Goal: Register for event/course

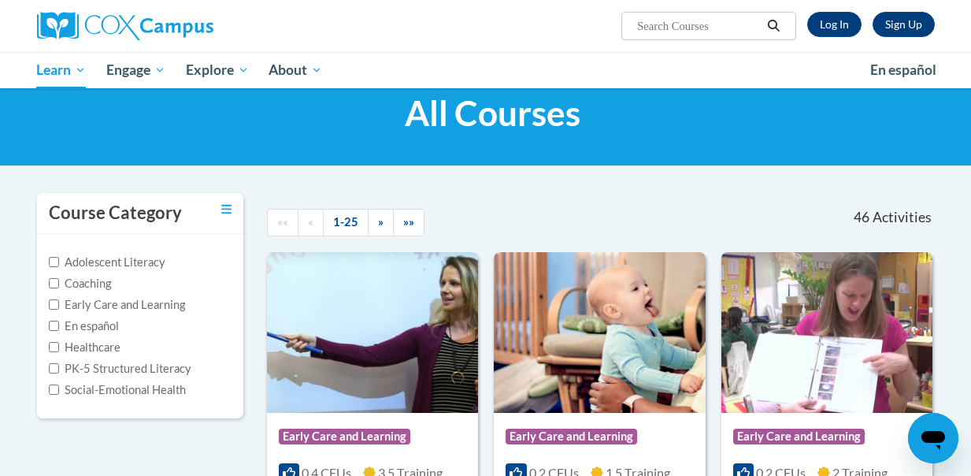
scroll to position [58, 0]
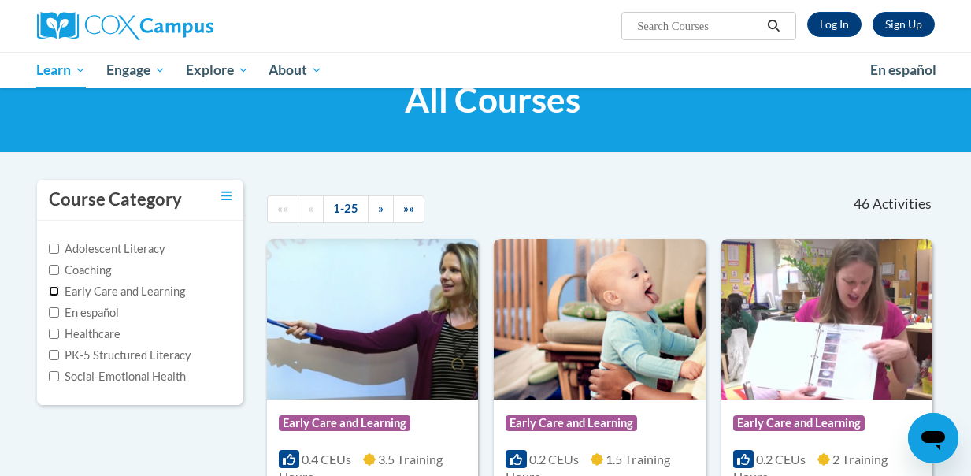
click at [53, 288] on input "Early Care and Learning" at bounding box center [54, 291] width 10 height 10
checkbox input "true"
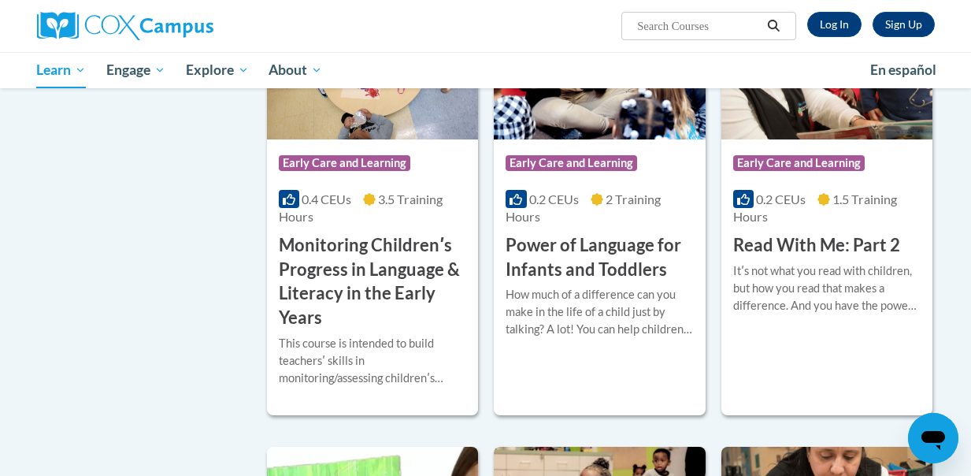
scroll to position [1269, 0]
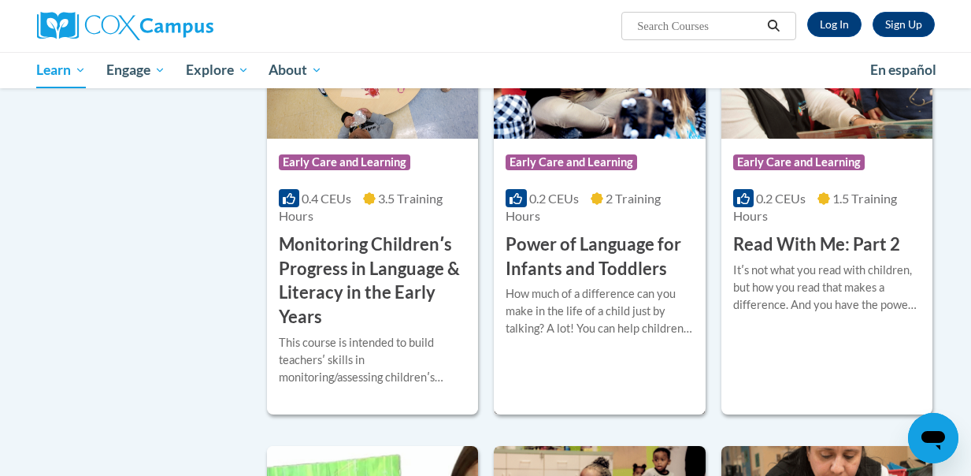
click at [586, 247] on h3 "Power of Language for Infants and Toddlers" at bounding box center [599, 256] width 187 height 49
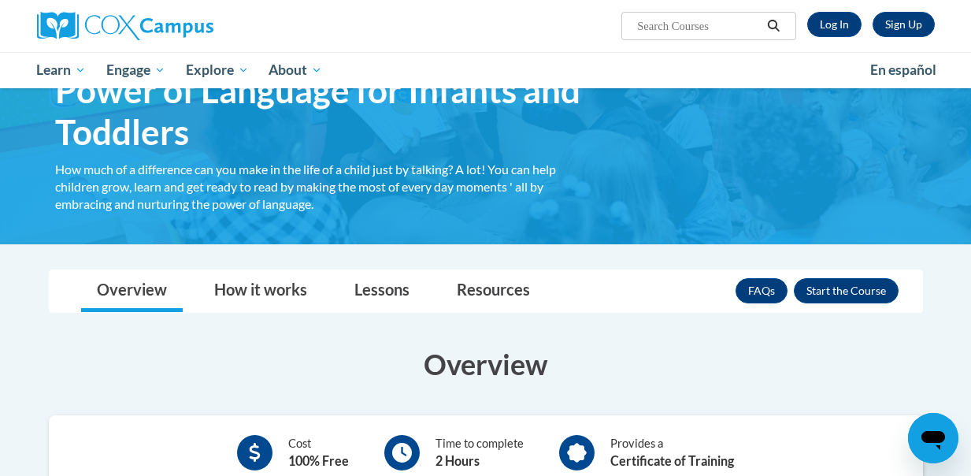
scroll to position [105, 0]
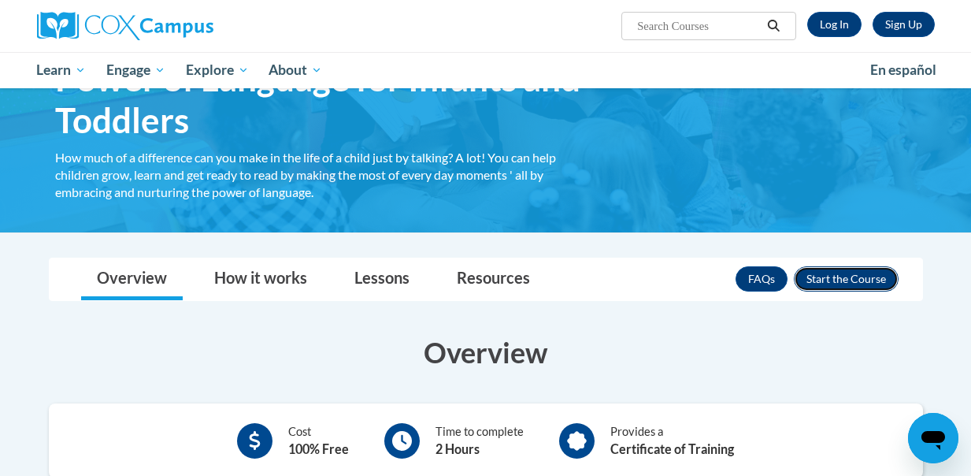
click at [836, 271] on button "Enroll" at bounding box center [846, 278] width 105 height 25
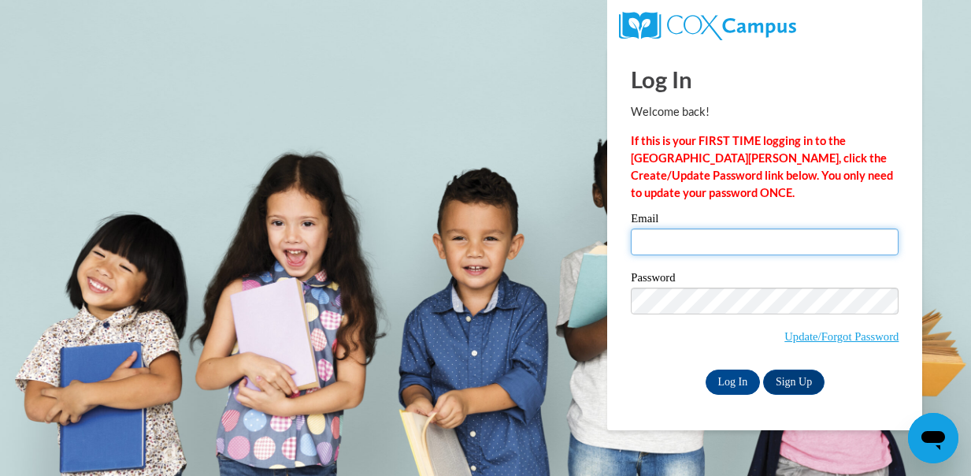
type input "wendi.crouch@icloud.com"
click at [666, 249] on input "wendi.crouch@icloud.com" at bounding box center [765, 241] width 268 height 27
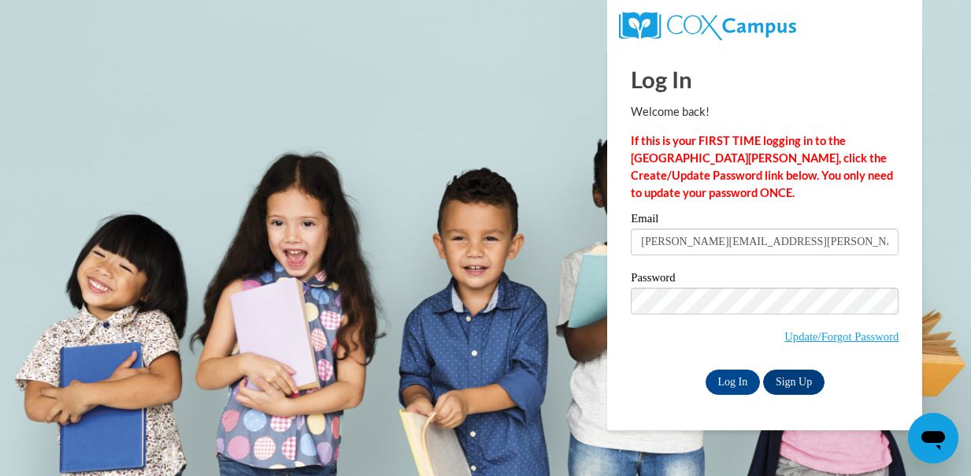
click at [610, 309] on div "Log In Welcome back! If this is your FIRST TIME logging in to the NEW Cox Campu…" at bounding box center [765, 238] width 339 height 383
click at [736, 384] on input "Log In" at bounding box center [733, 381] width 55 height 25
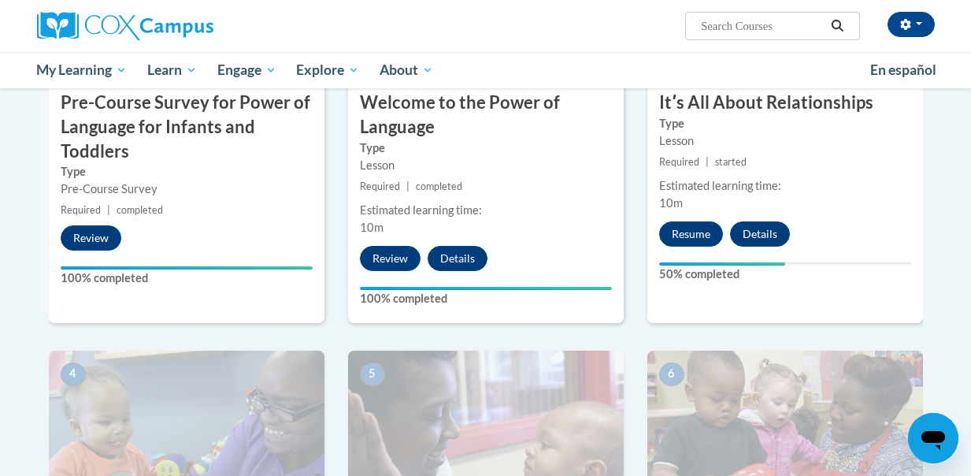
scroll to position [509, 0]
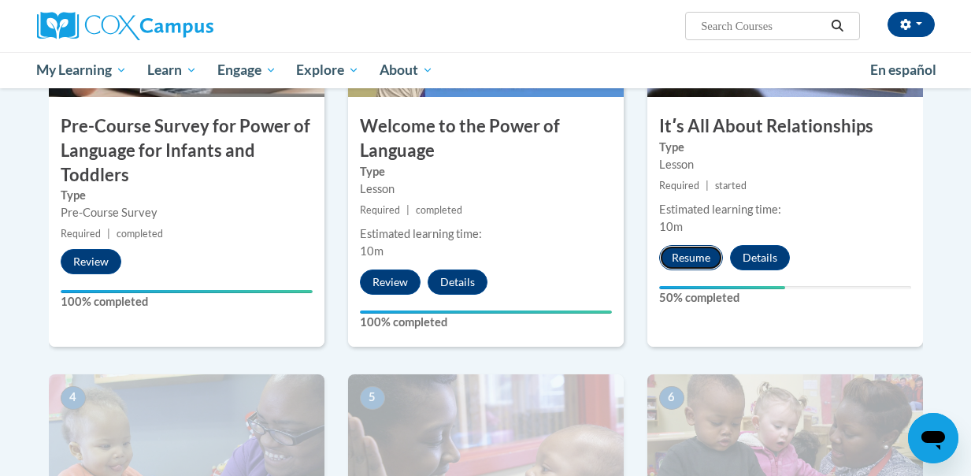
click at [700, 257] on button "Resume" at bounding box center [691, 257] width 64 height 25
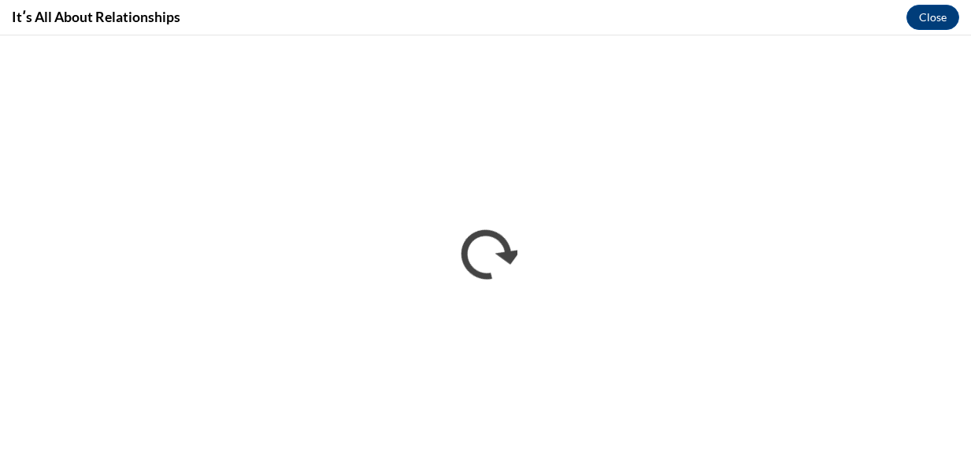
scroll to position [0, 0]
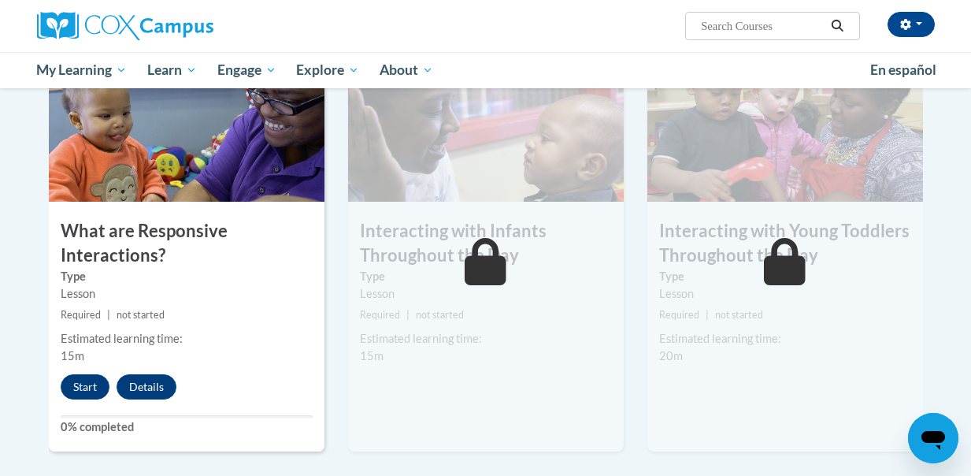
scroll to position [906, 0]
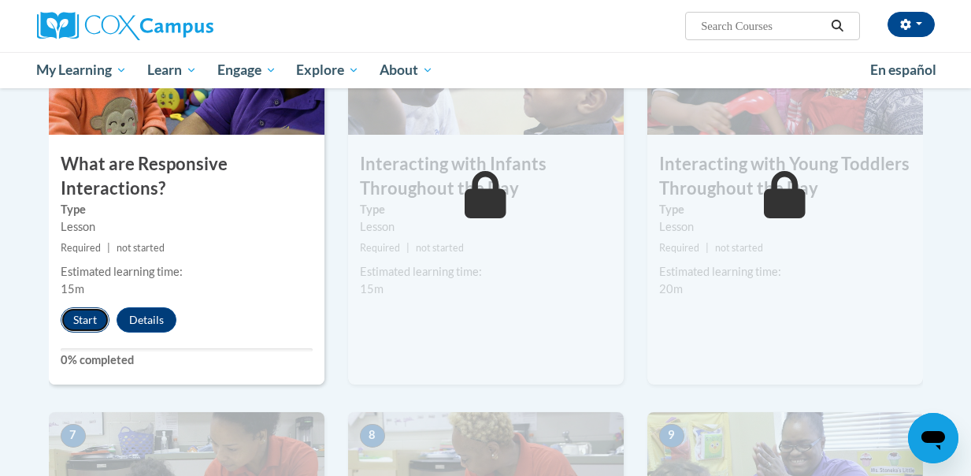
click at [79, 323] on button "Start" at bounding box center [85, 319] width 49 height 25
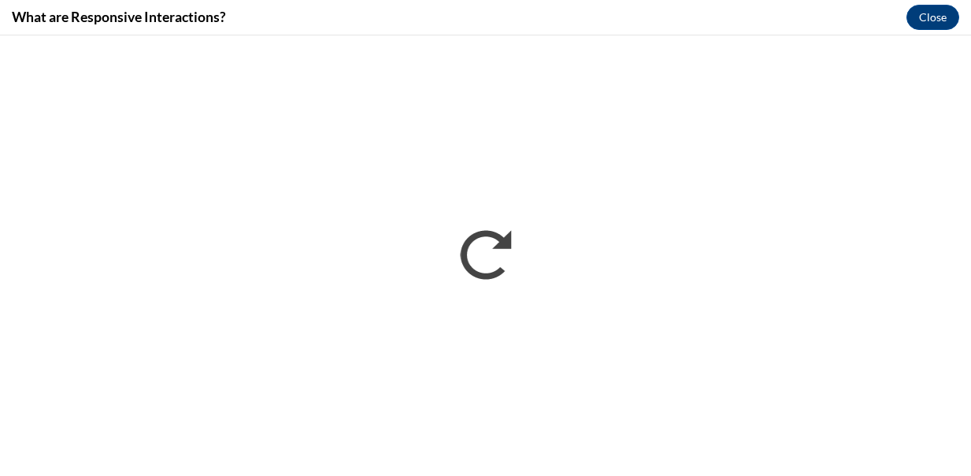
scroll to position [0, 0]
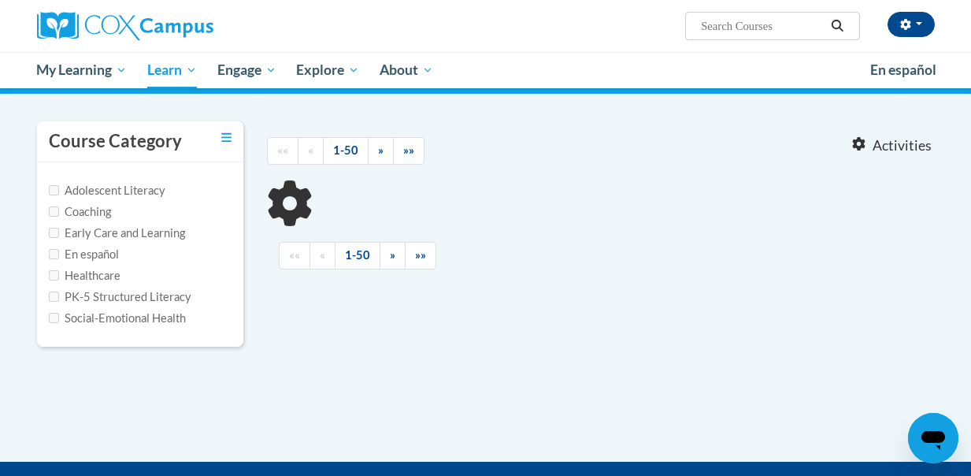
scroll to position [137, 0]
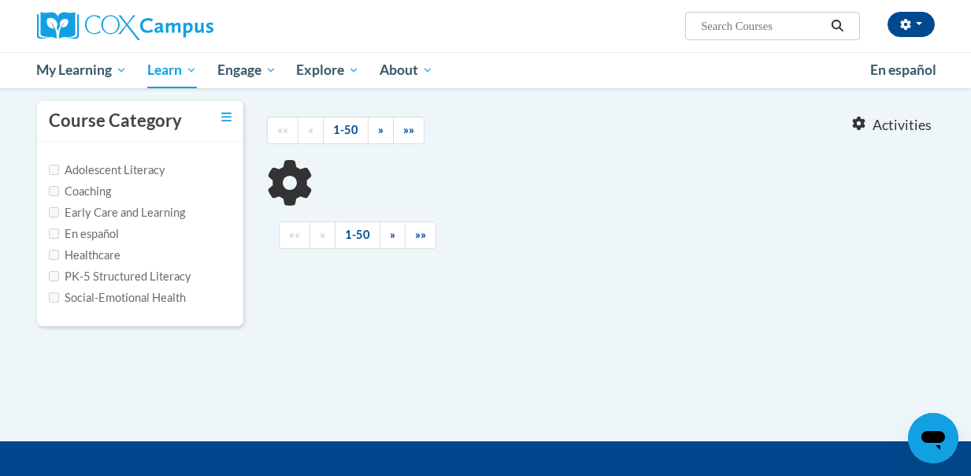
click at [59, 210] on label "Early Care and Learning" at bounding box center [117, 212] width 136 height 17
click at [59, 210] on input "Early Care and Learning" at bounding box center [54, 212] width 10 height 10
checkbox input "true"
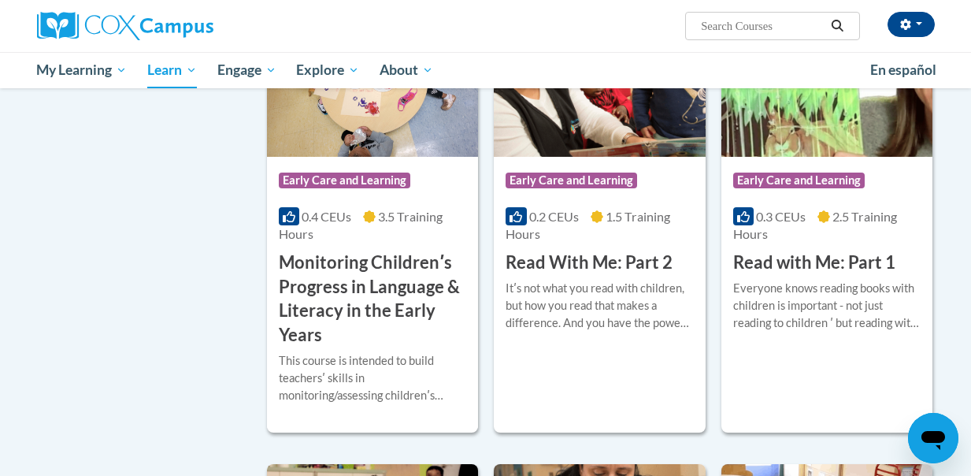
scroll to position [1253, 0]
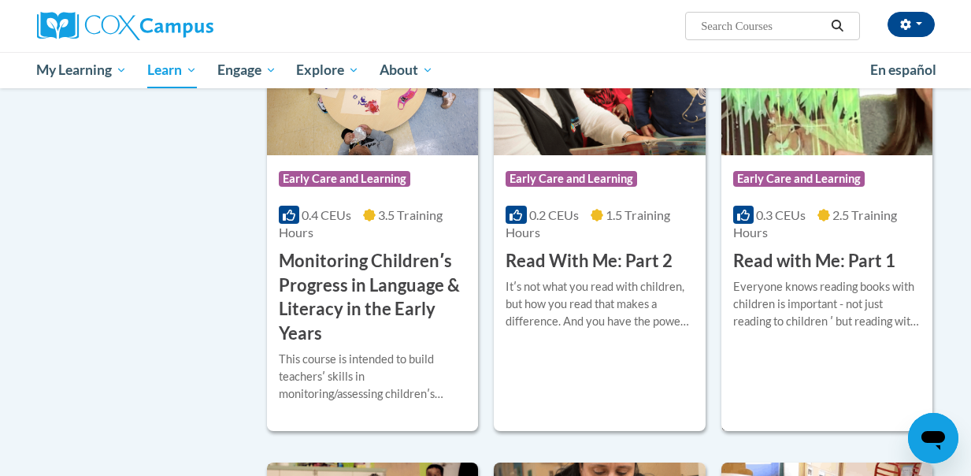
click at [795, 266] on h3 "Read with Me: Part 1" at bounding box center [814, 261] width 162 height 24
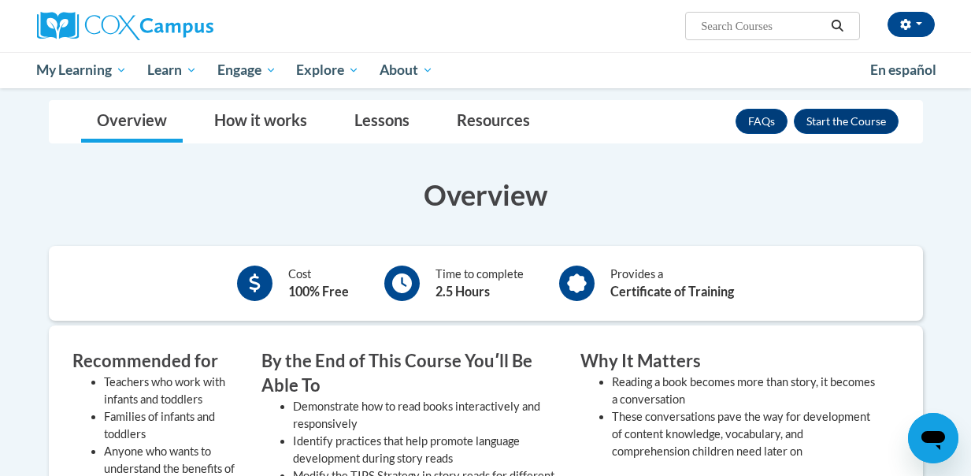
scroll to position [219, 0]
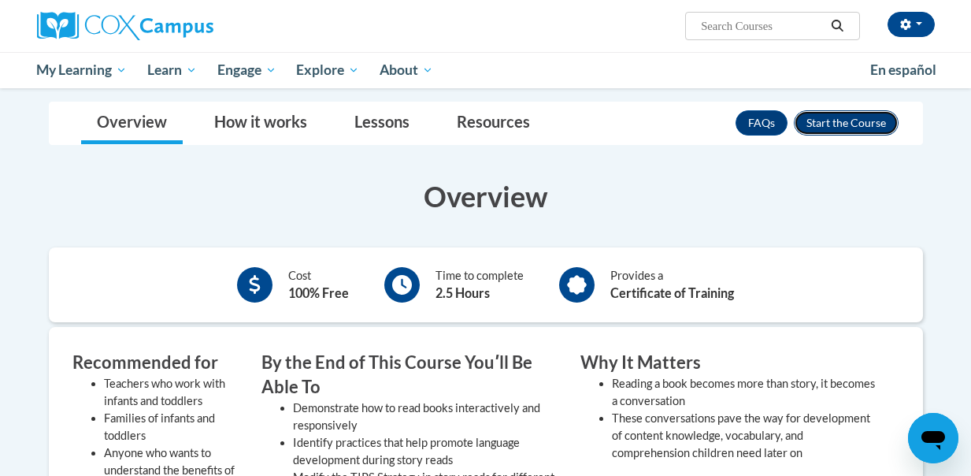
click at [835, 117] on button "Enroll" at bounding box center [846, 122] width 105 height 25
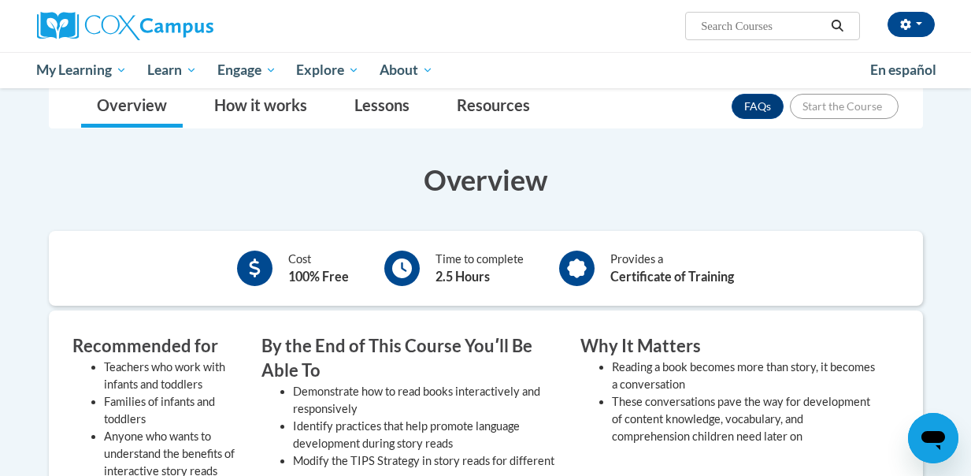
scroll to position [342, 0]
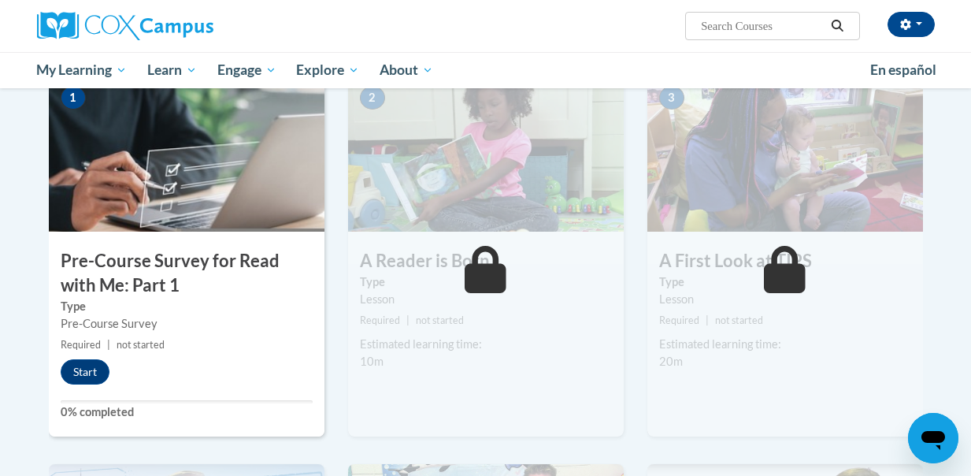
scroll to position [343, 0]
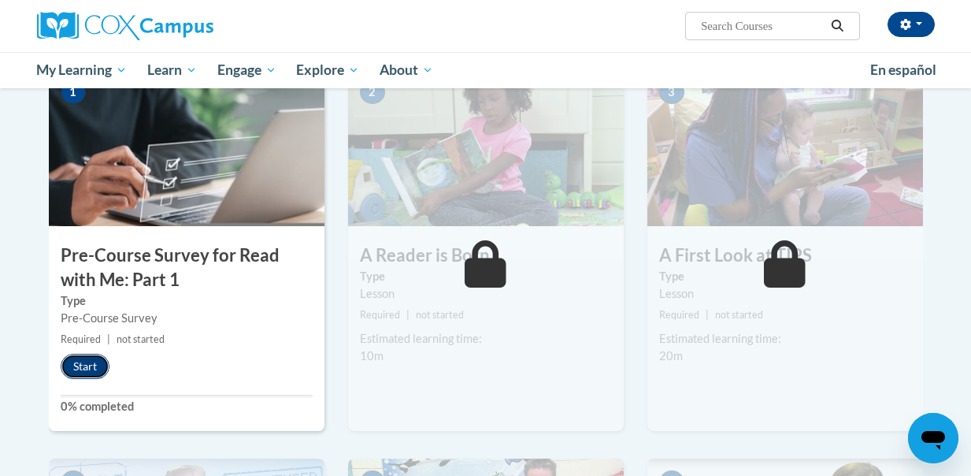
click at [85, 363] on button "Start" at bounding box center [85, 366] width 49 height 25
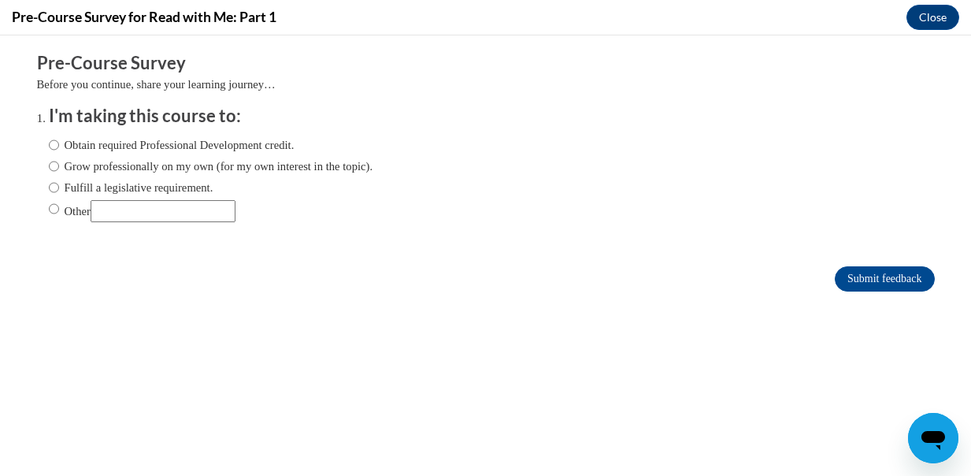
scroll to position [0, 0]
click at [51, 147] on input "Obtain required Professional Development credit." at bounding box center [54, 144] width 10 height 17
radio input "true"
click at [851, 276] on input "Submit feedback" at bounding box center [884, 278] width 99 height 25
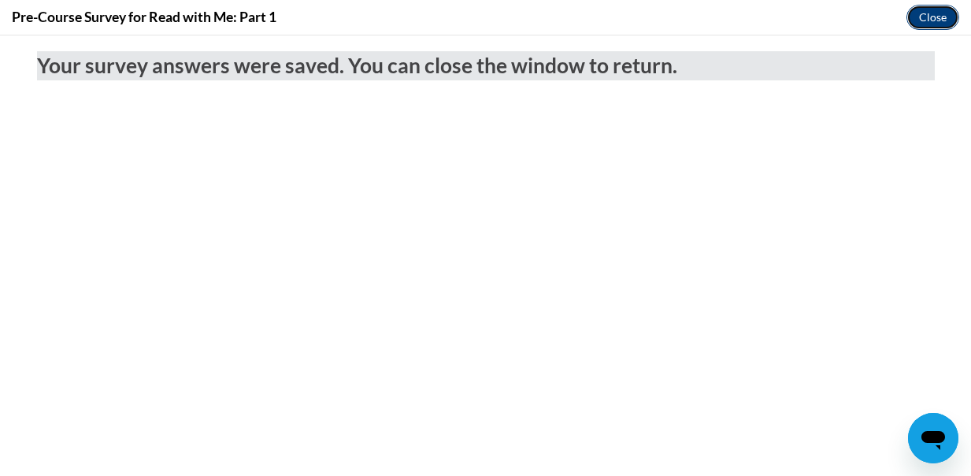
click at [916, 17] on button "Close" at bounding box center [933, 17] width 53 height 25
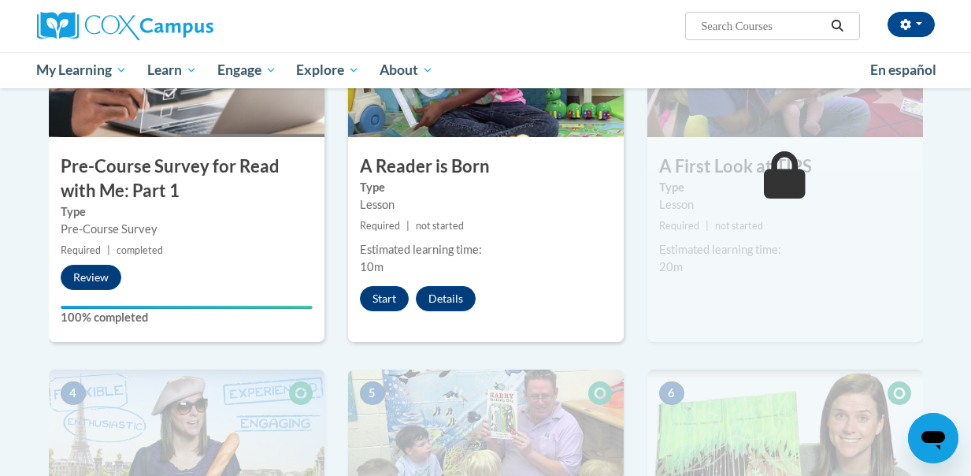
scroll to position [437, 0]
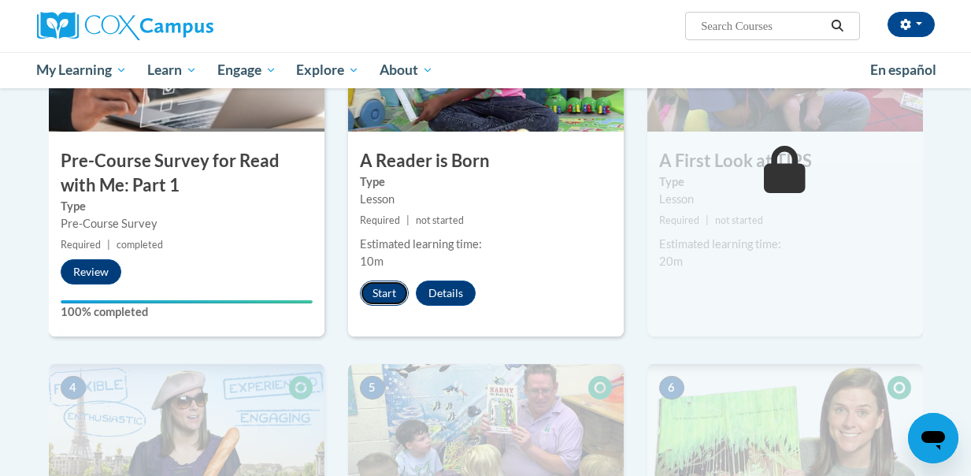
click at [386, 298] on button "Start" at bounding box center [384, 292] width 49 height 25
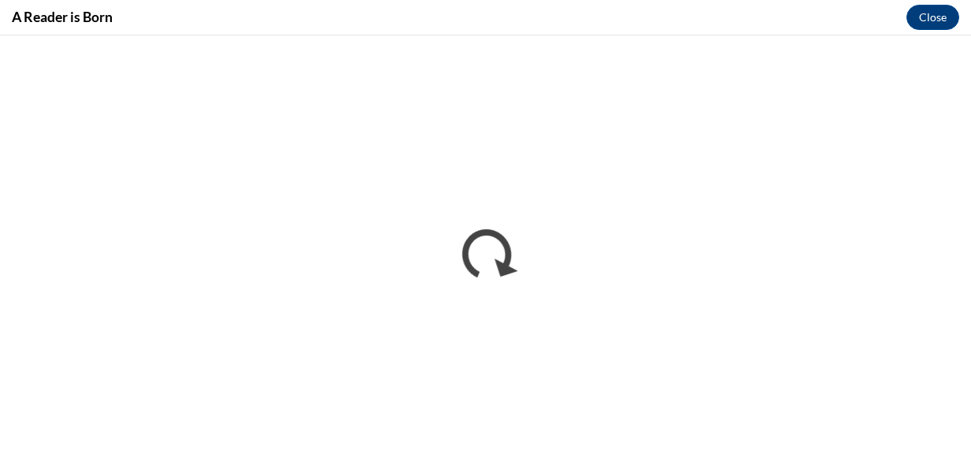
scroll to position [0, 0]
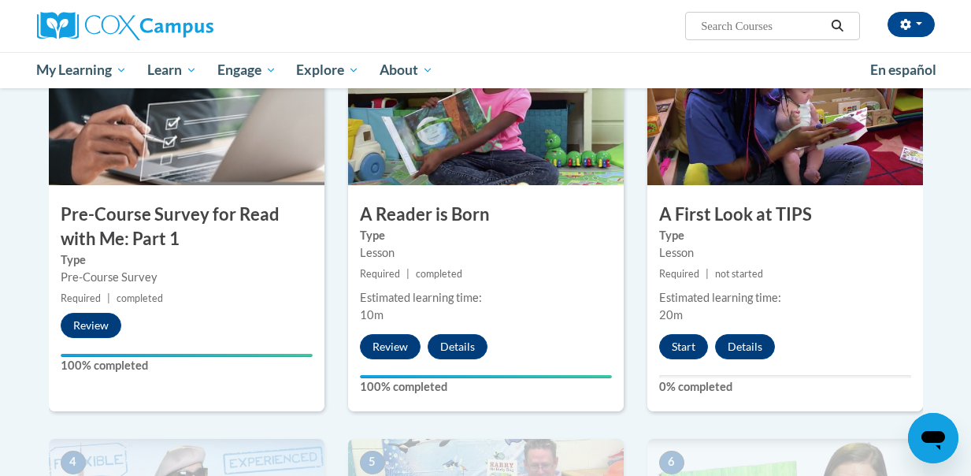
scroll to position [385, 0]
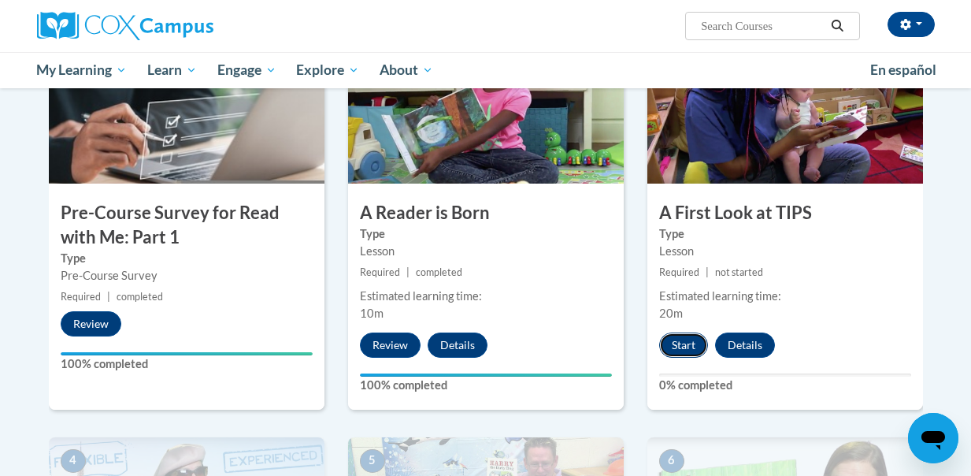
click at [674, 353] on button "Start" at bounding box center [683, 344] width 49 height 25
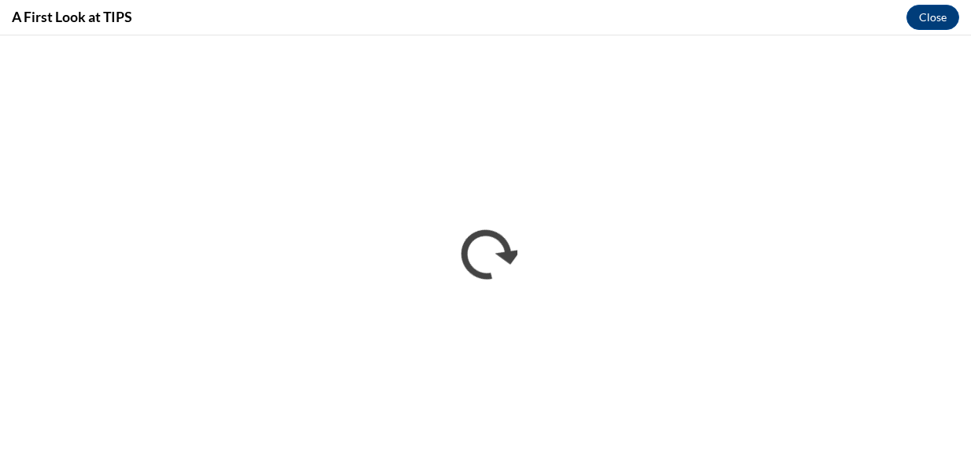
scroll to position [0, 0]
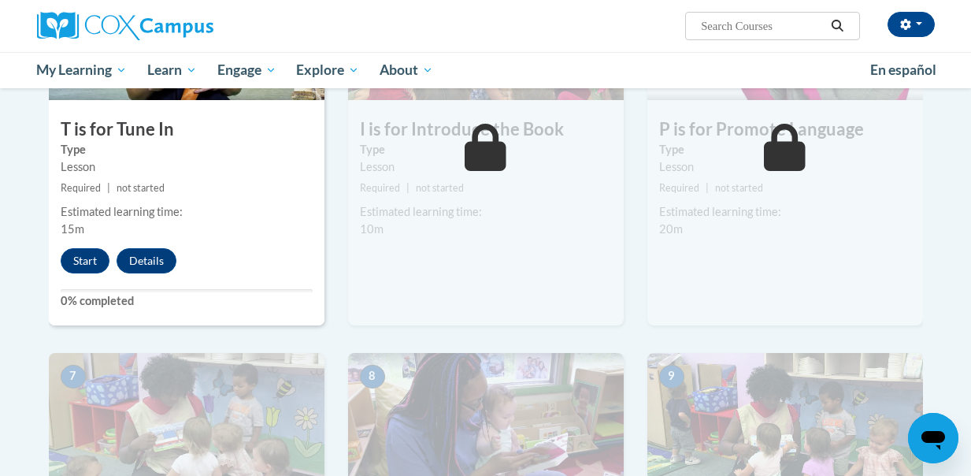
scroll to position [835, 0]
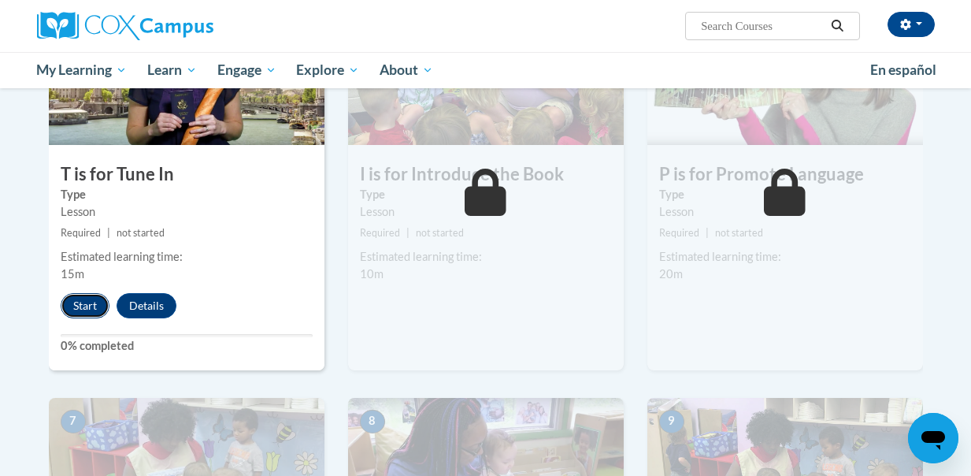
click at [81, 312] on button "Start" at bounding box center [85, 305] width 49 height 25
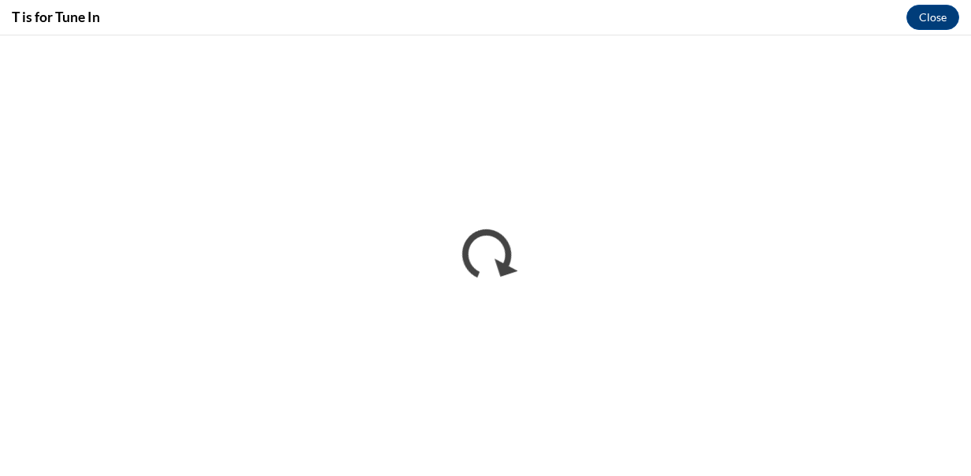
scroll to position [0, 0]
